Goal: Find specific page/section: Find specific page/section

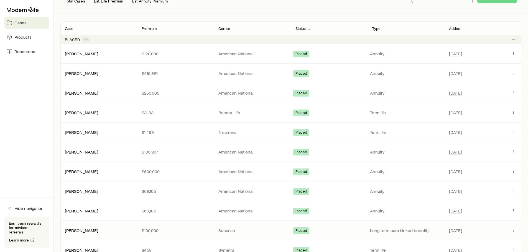
scroll to position [55, 0]
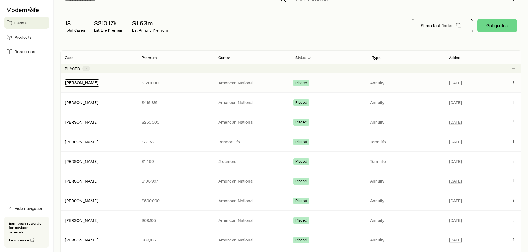
click at [82, 82] on link "[PERSON_NAME]" at bounding box center [81, 82] width 33 height 5
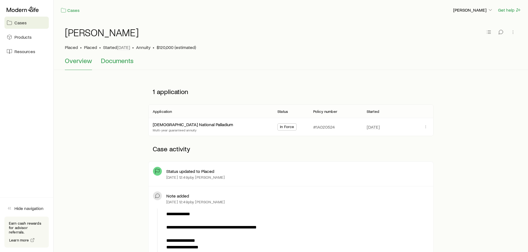
click at [119, 60] on span "Documents" at bounding box center [117, 61] width 33 height 8
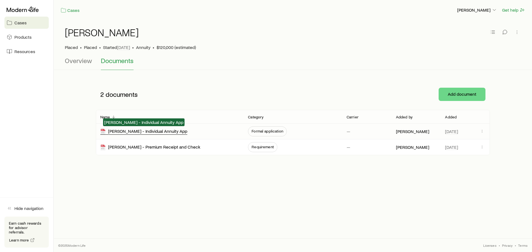
click at [156, 130] on div "[PERSON_NAME] - Individual Annuity App" at bounding box center [143, 132] width 87 height 6
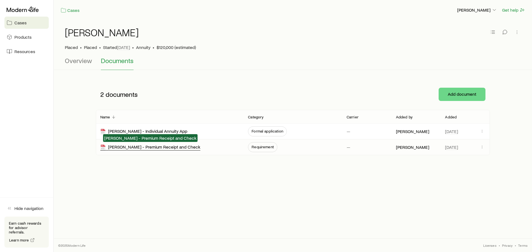
click at [157, 145] on div "[PERSON_NAME] - Premium Receipt and Check" at bounding box center [150, 147] width 100 height 6
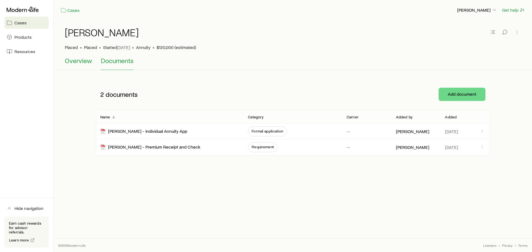
click at [78, 59] on span "Overview" at bounding box center [78, 61] width 27 height 8
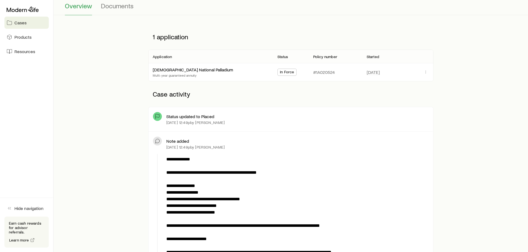
scroll to position [55, 0]
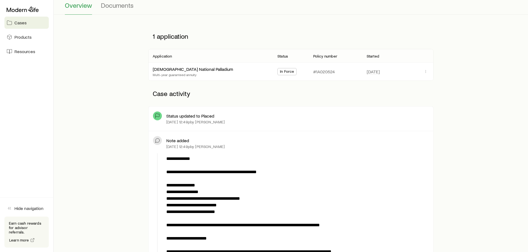
click at [285, 72] on span "In Force" at bounding box center [287, 72] width 14 height 6
click at [194, 68] on link "[DEMOGRAPHIC_DATA] National Palladium" at bounding box center [193, 68] width 80 height 5
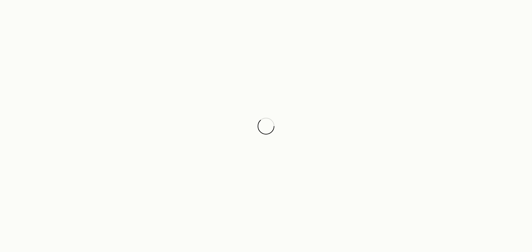
click at [194, 68] on div at bounding box center [266, 126] width 532 height 252
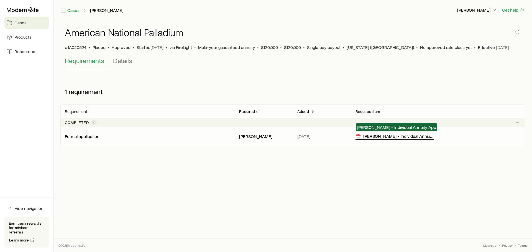
click at [388, 136] on div "[PERSON_NAME] - Individual Annuity App" at bounding box center [394, 137] width 78 height 6
